Goal: Navigation & Orientation: Locate item on page

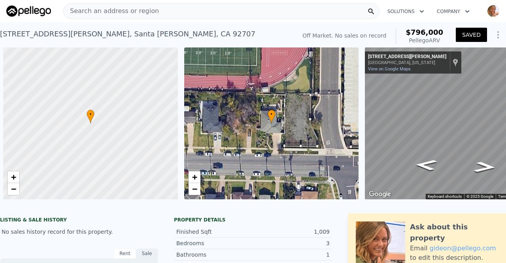
scroll to position [0, 46]
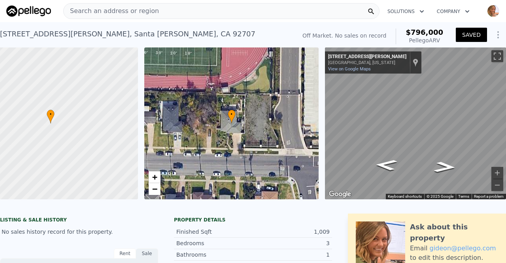
click at [307, 172] on div "• + −" at bounding box center [231, 123] width 175 height 152
click at [272, 142] on div "• + −" at bounding box center [231, 123] width 175 height 152
click at [152, 178] on span "+" at bounding box center [154, 177] width 5 height 10
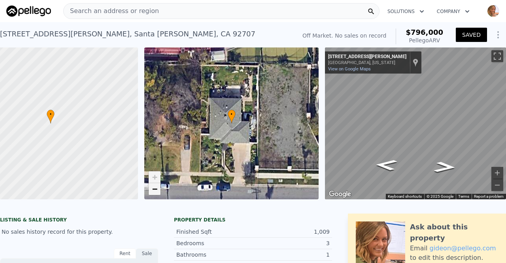
click at [149, 193] on link "−" at bounding box center [155, 189] width 12 height 12
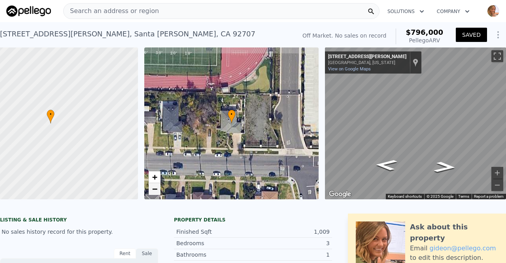
click at [149, 193] on link "−" at bounding box center [155, 189] width 12 height 12
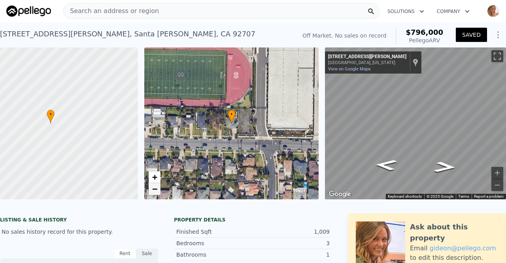
click at [149, 193] on link "−" at bounding box center [155, 189] width 12 height 12
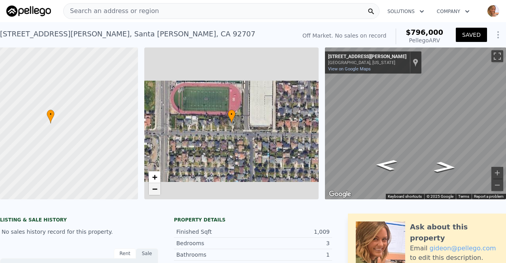
click at [149, 193] on link "−" at bounding box center [155, 189] width 12 height 12
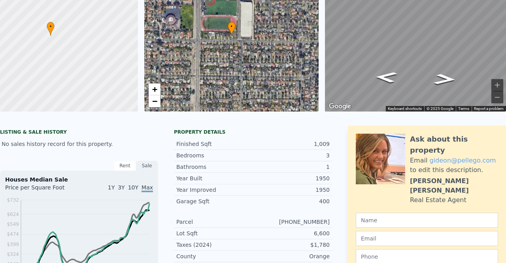
scroll to position [0, 0]
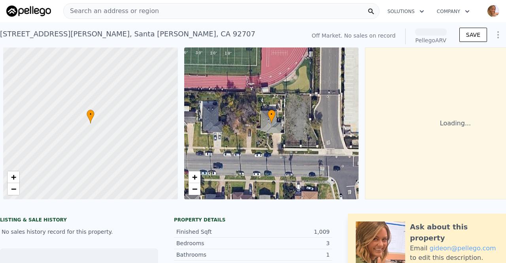
scroll to position [0, 3]
